Goal: Answer question/provide support

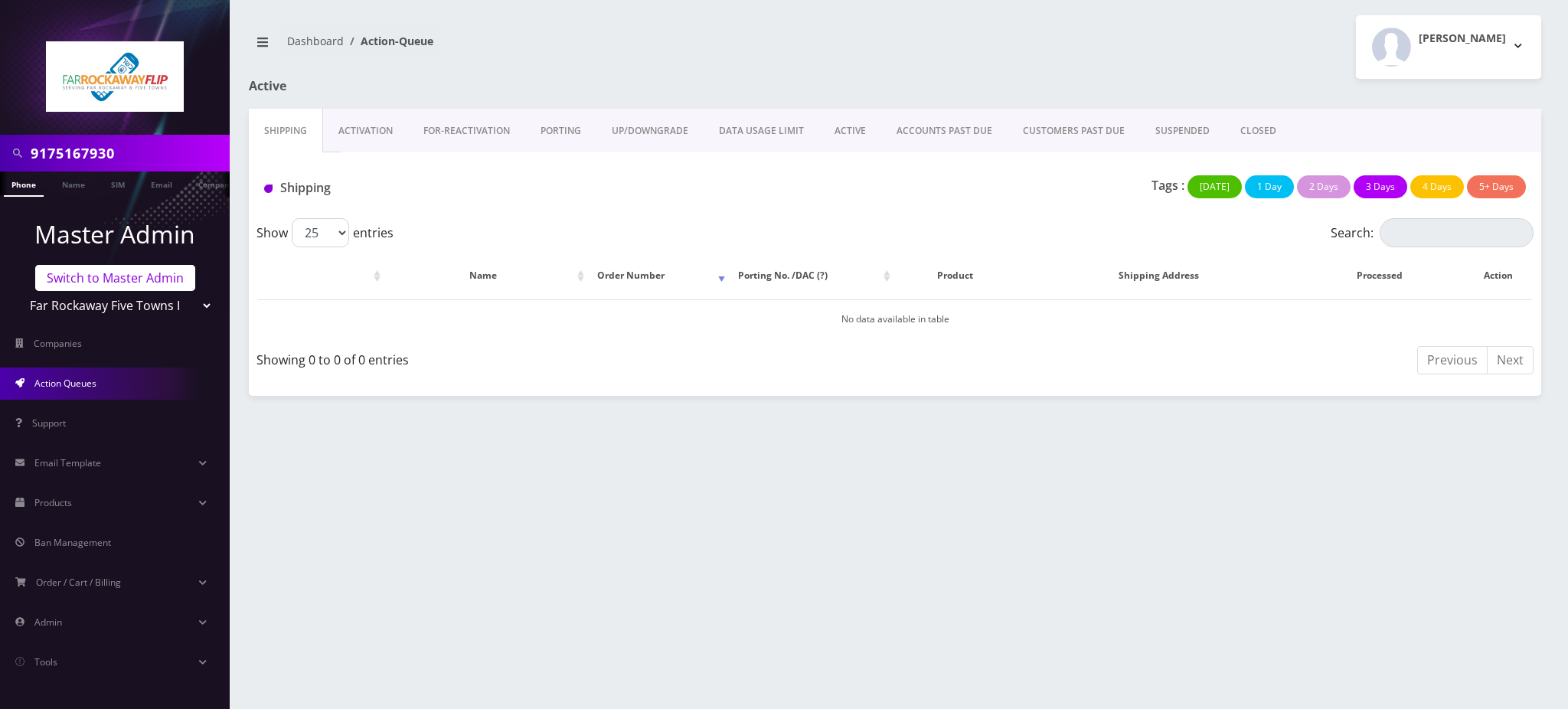
drag, startPoint x: 0, startPoint y: 0, endPoint x: 131, endPoint y: 277, distance: 306.4
click at [131, 277] on link "Switch to Master Admin" at bounding box center [116, 277] width 160 height 26
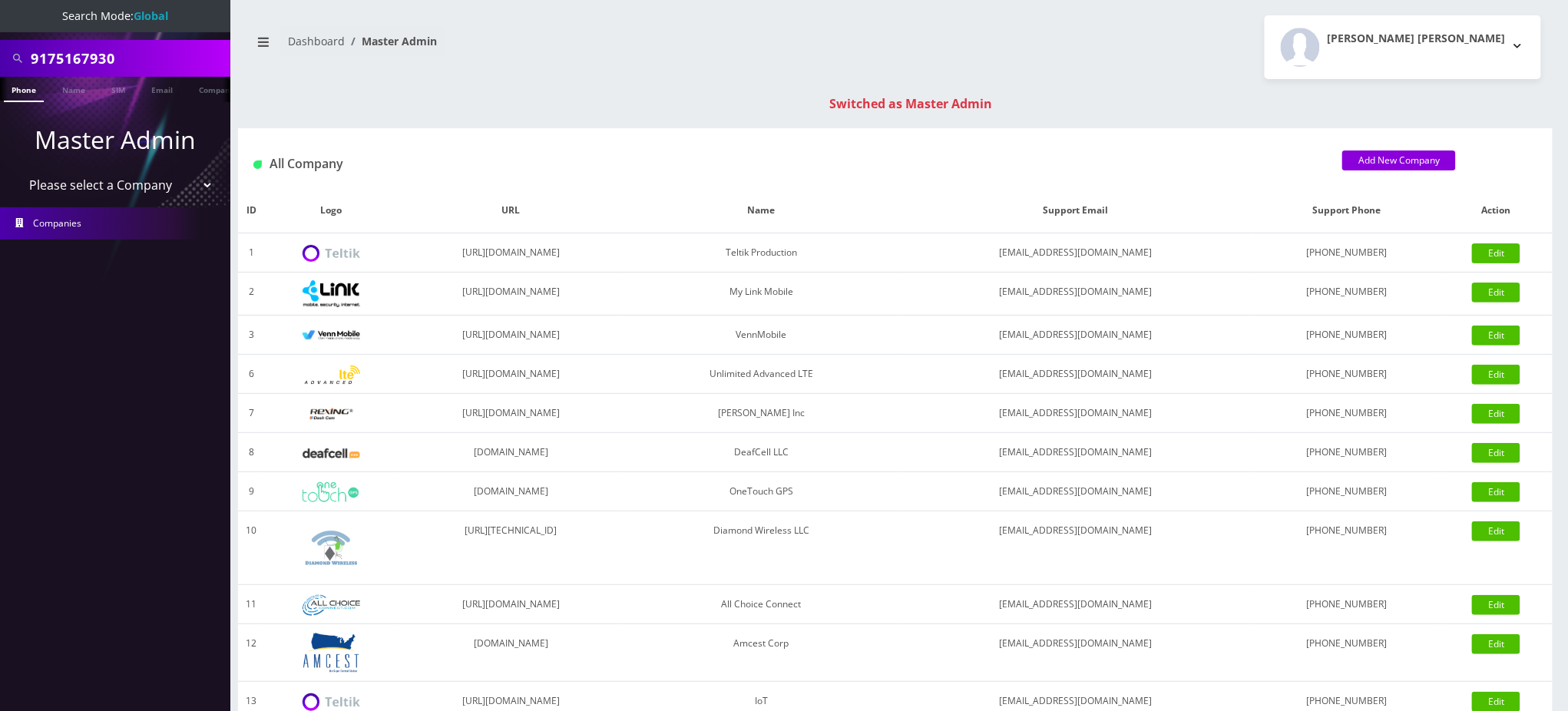
drag, startPoint x: 138, startPoint y: 59, endPoint x: 0, endPoint y: 53, distance: 138.1
click at [0, 53] on div "9175167930" at bounding box center [115, 58] width 230 height 37
paste input "19296171585"
drag, startPoint x: 36, startPoint y: 57, endPoint x: 0, endPoint y: 57, distance: 36.0
click at [0, 56] on div "19296171585" at bounding box center [115, 58] width 230 height 37
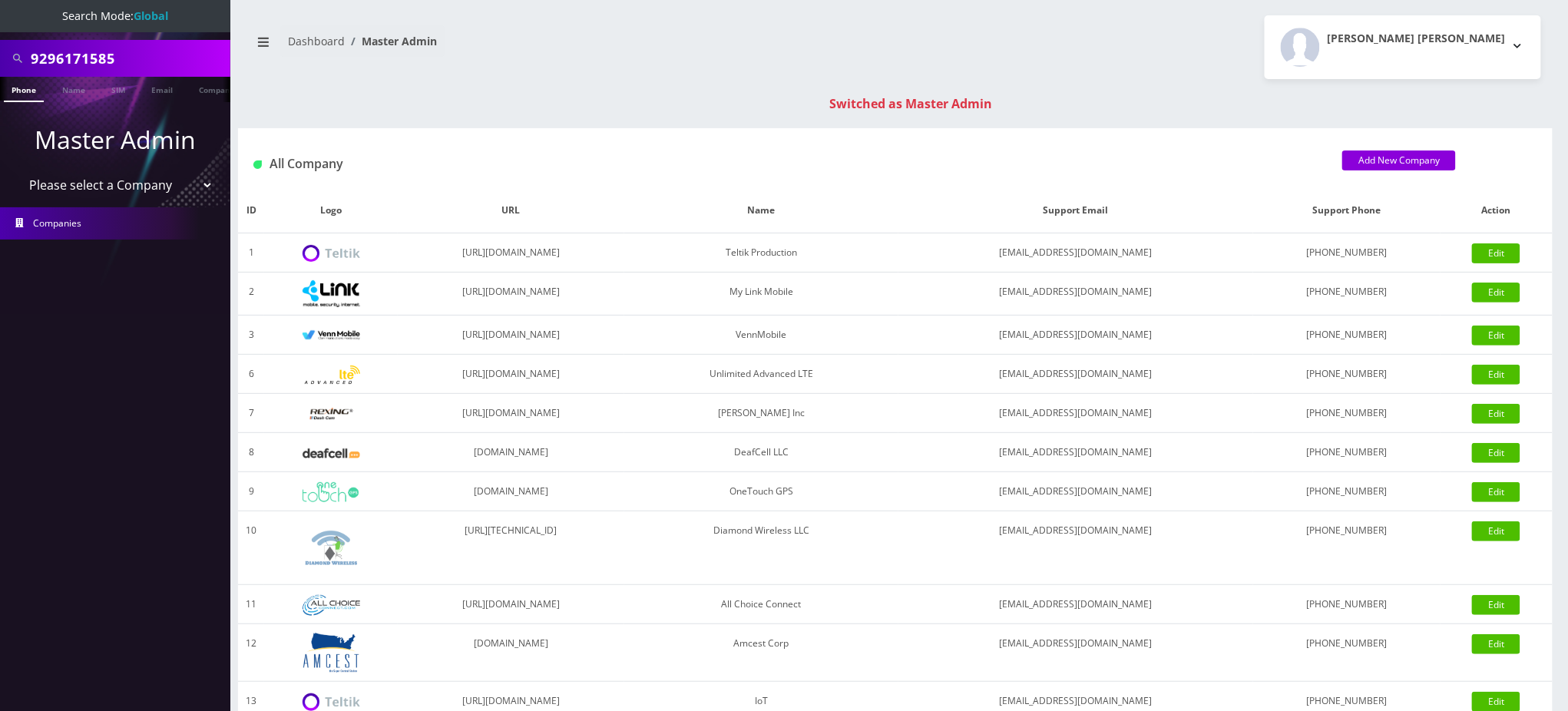
type input "9296171585"
click at [19, 93] on link "Phone" at bounding box center [23, 89] width 40 height 25
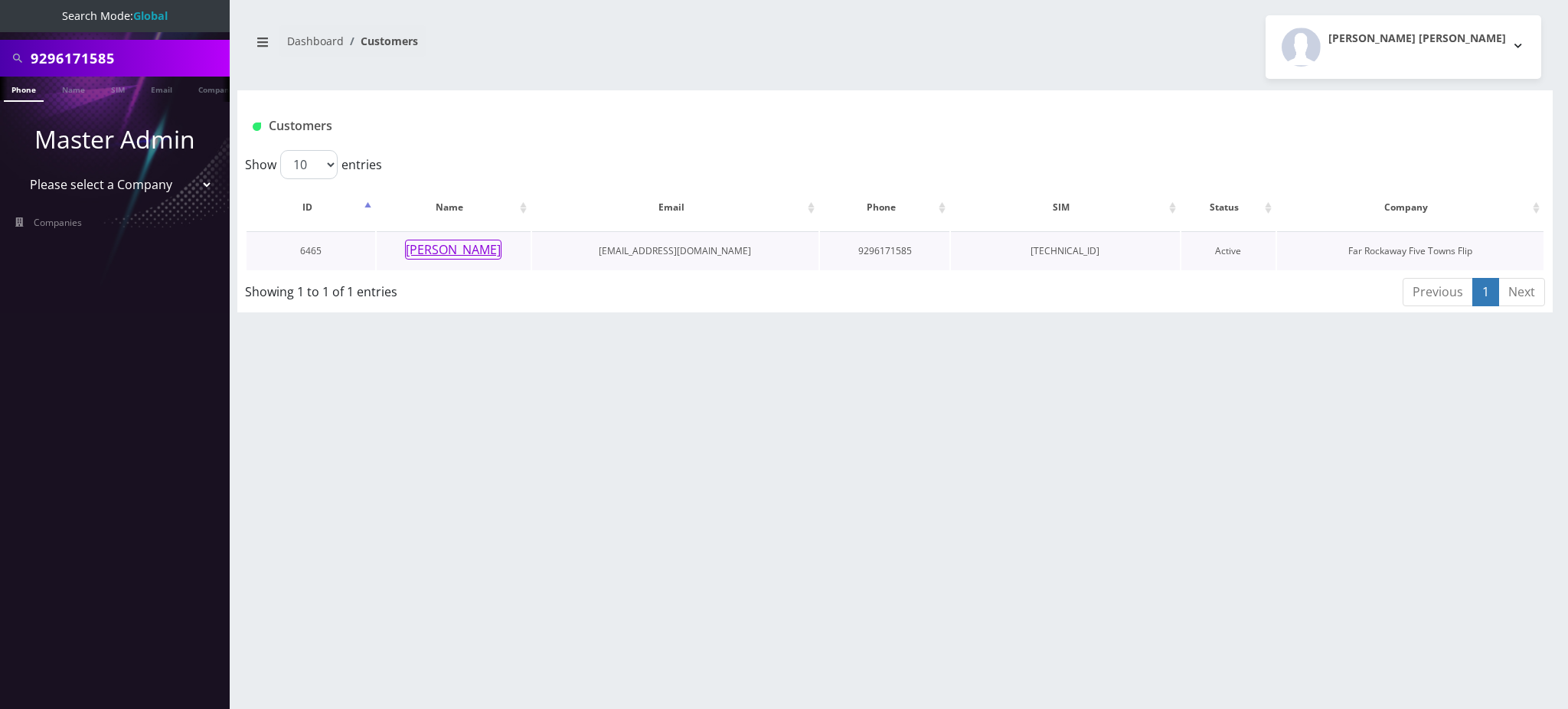
click at [458, 250] on button "[PERSON_NAME]" at bounding box center [453, 249] width 96 height 20
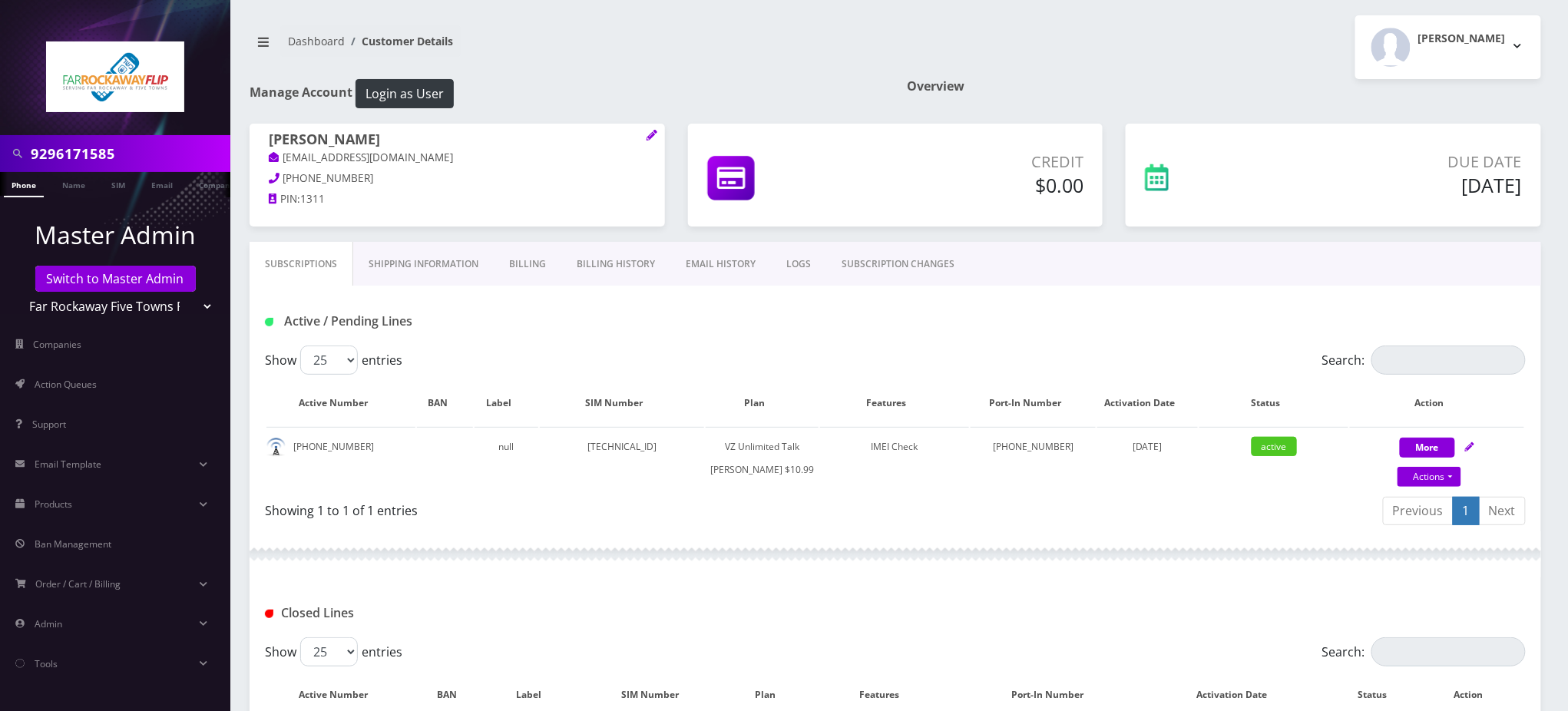
click at [876, 262] on link "SUBSCRIPTION CHANGES" at bounding box center [898, 264] width 144 height 44
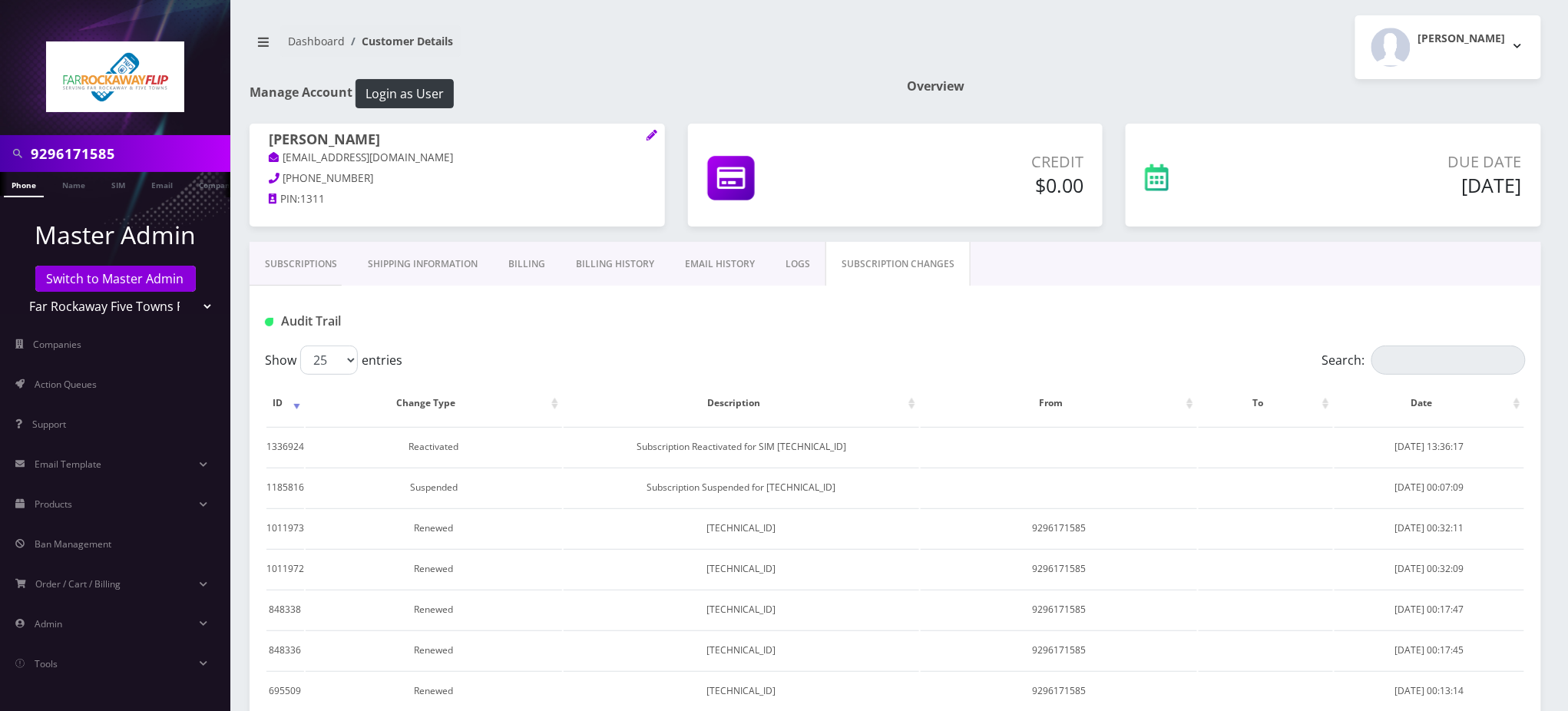
click at [791, 262] on link "LOGS" at bounding box center [797, 264] width 55 height 44
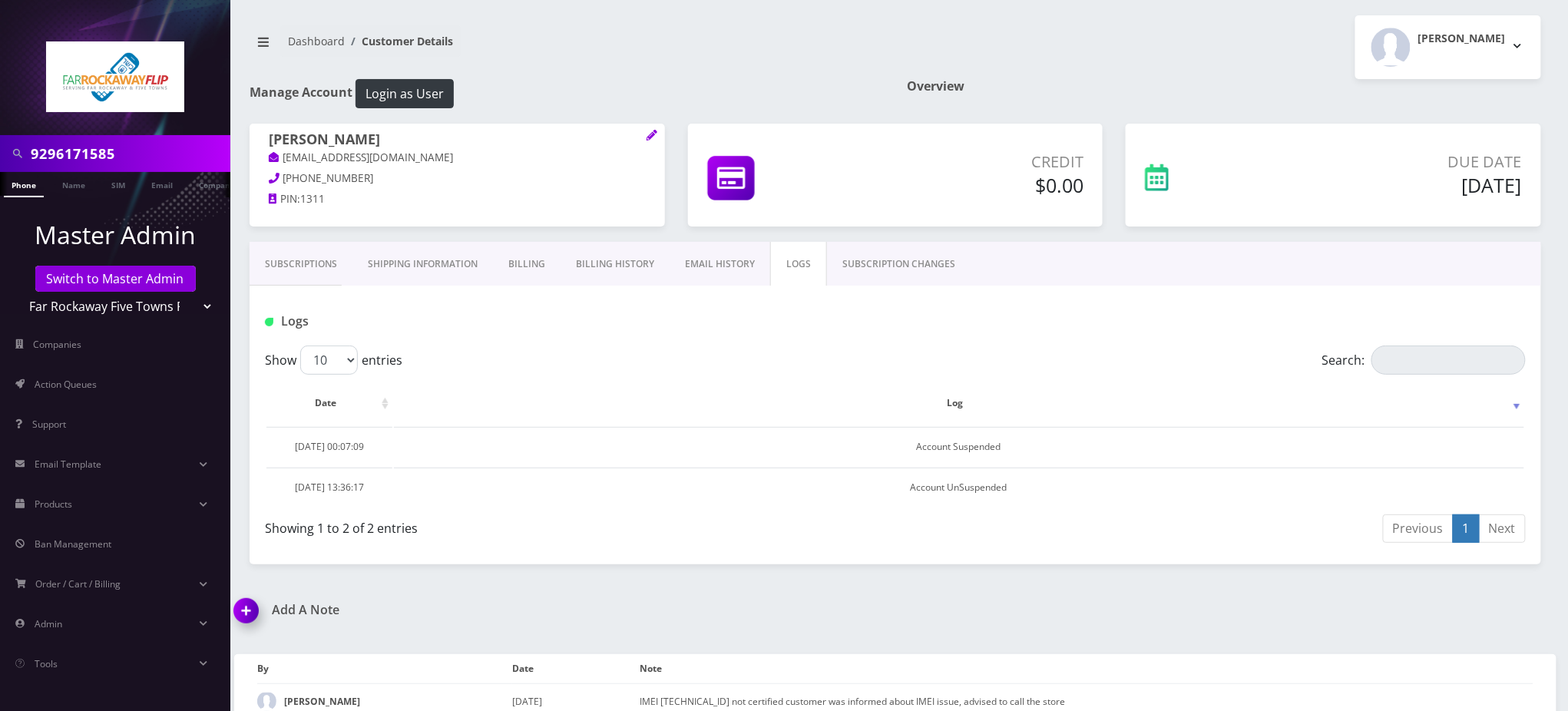
click at [67, 159] on input "9296171585" at bounding box center [128, 154] width 196 height 29
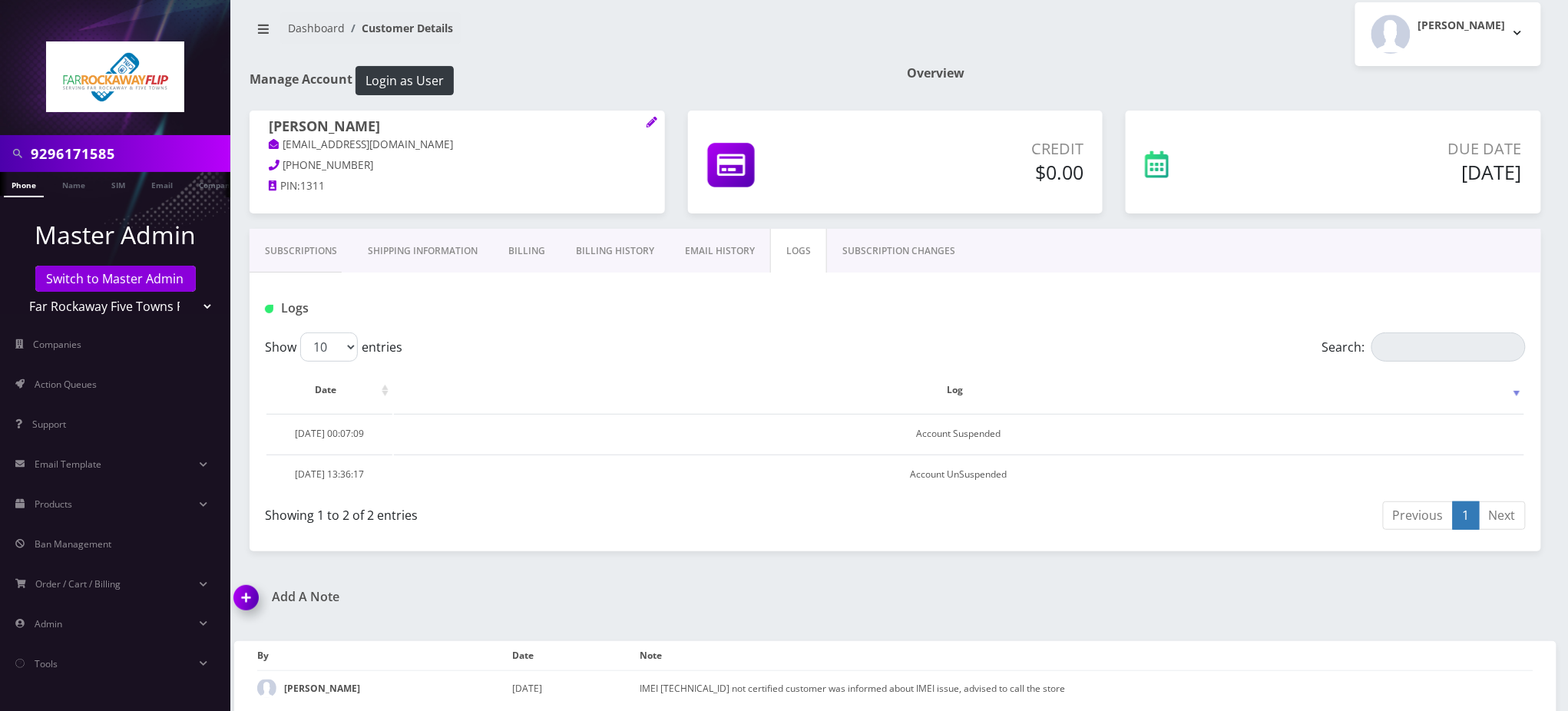
scroll to position [16, 0]
click at [246, 594] on img at bounding box center [248, 600] width 45 height 45
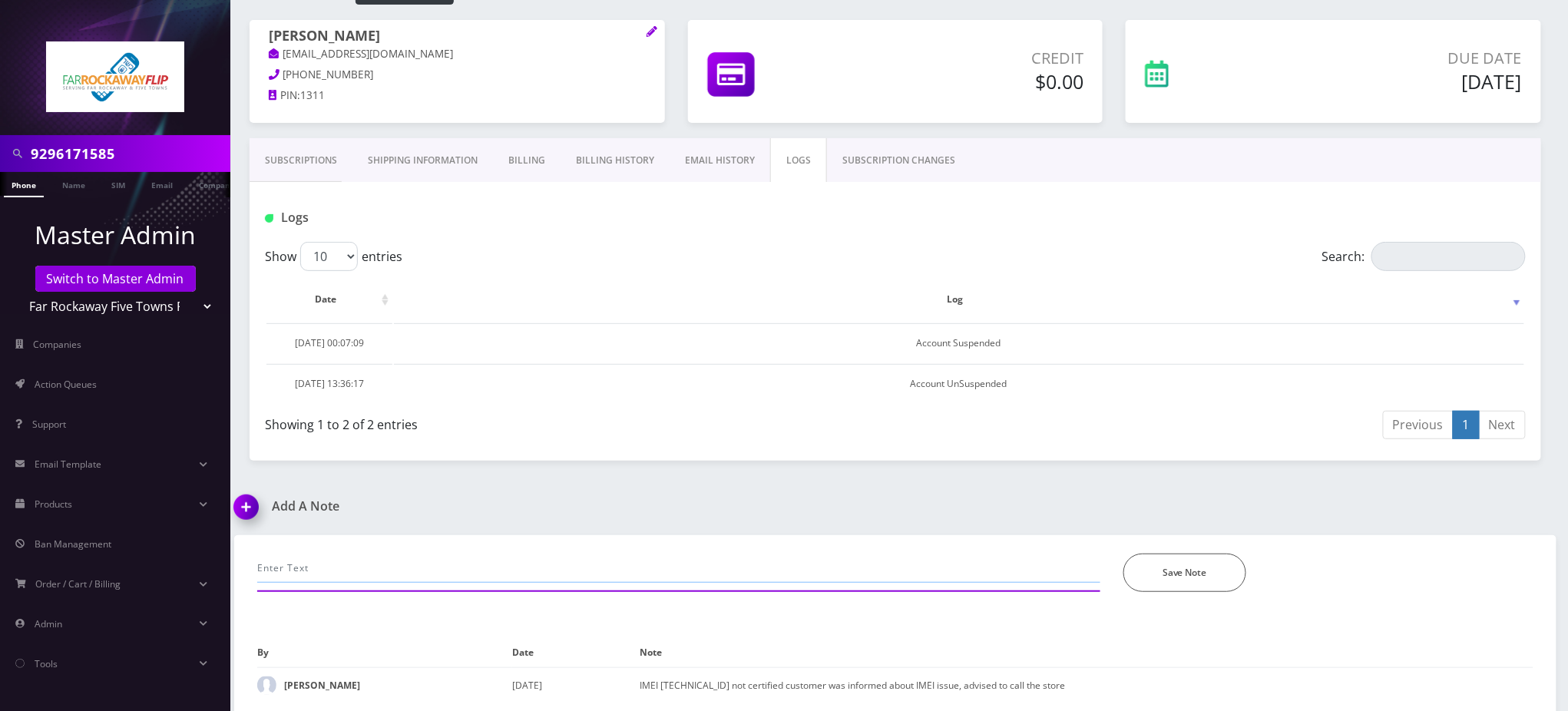
click at [419, 564] on input "text" at bounding box center [678, 568] width 843 height 29
paste input "Purchase Service Plan successfull, TT 4G Monthly Unlimited Voice Plan PIN 47778…"
type input "Purchase Service Plan successfull, TT 4G Monthly Unlimited Voice Plan PIN 47778…"
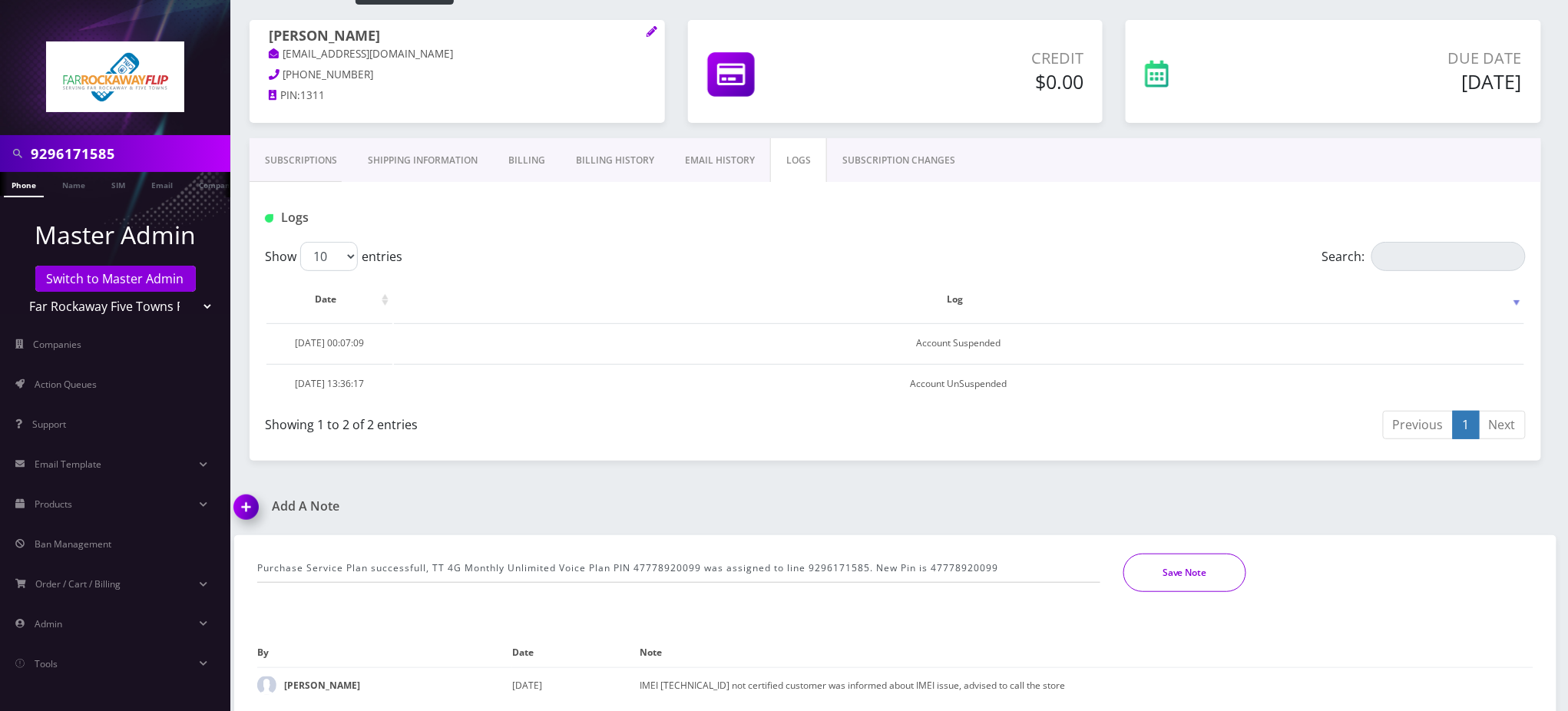
click at [1199, 575] on button "Save Note" at bounding box center [1184, 573] width 123 height 39
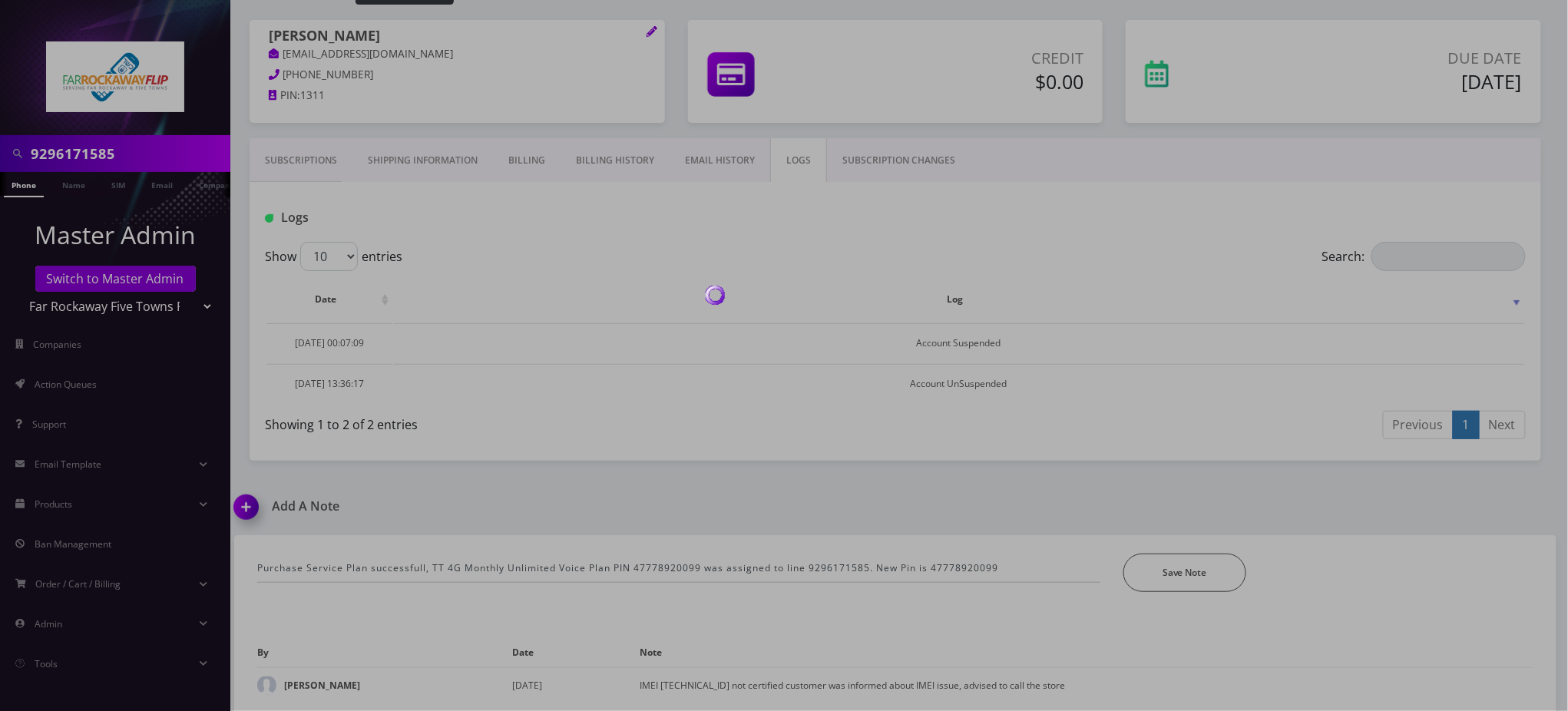
scroll to position [51, 0]
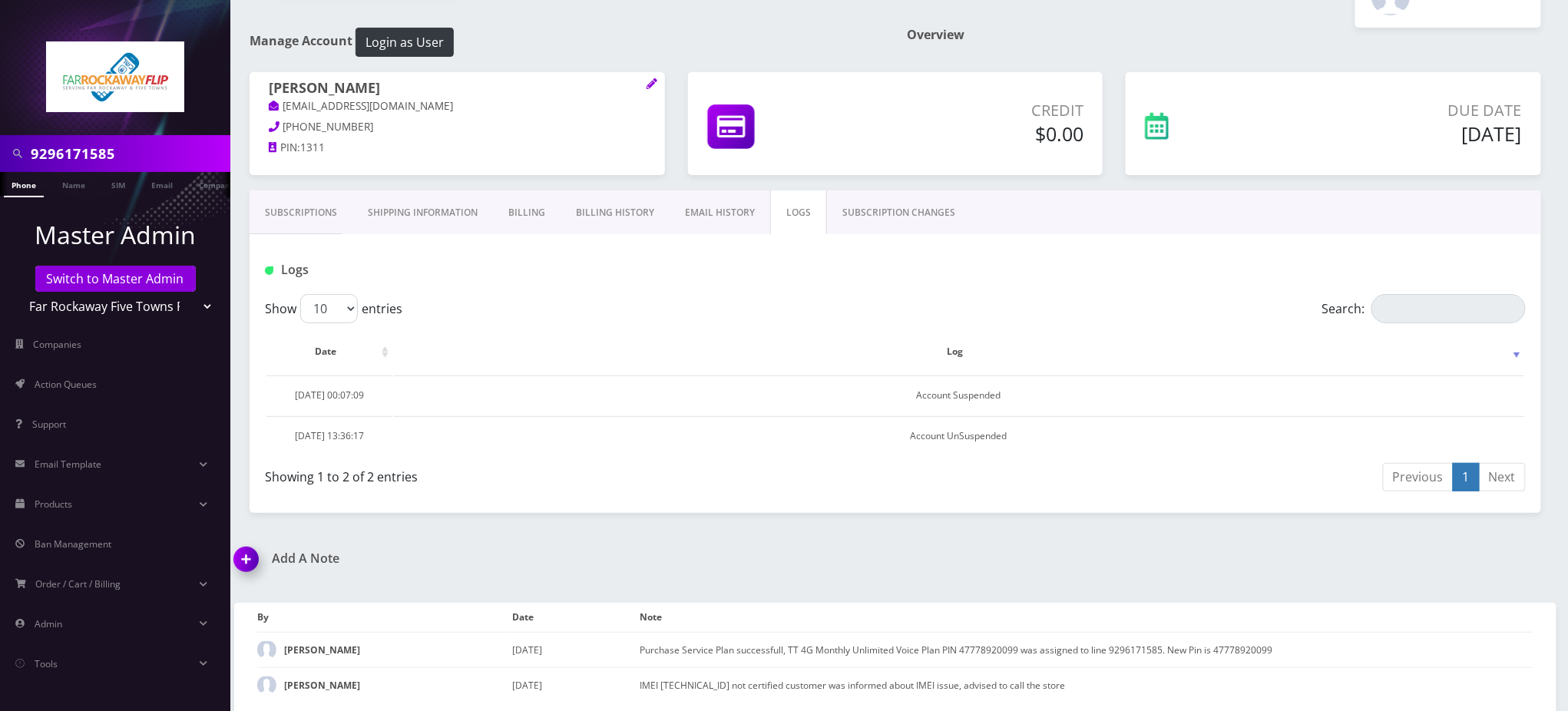
click at [584, 265] on h1 "Logs" at bounding box center [467, 270] width 405 height 14
click at [875, 282] on div "Logs" at bounding box center [895, 270] width 1284 height 25
